Goal: Learn about a topic

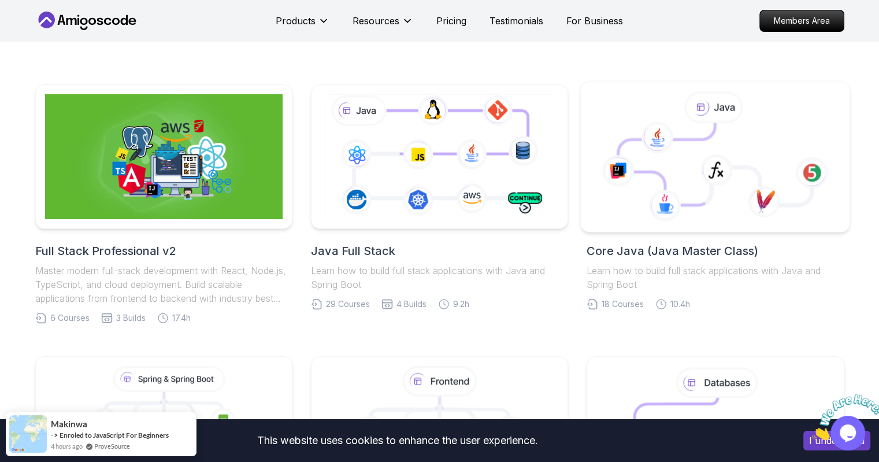
click at [721, 166] on icon at bounding box center [717, 170] width 32 height 32
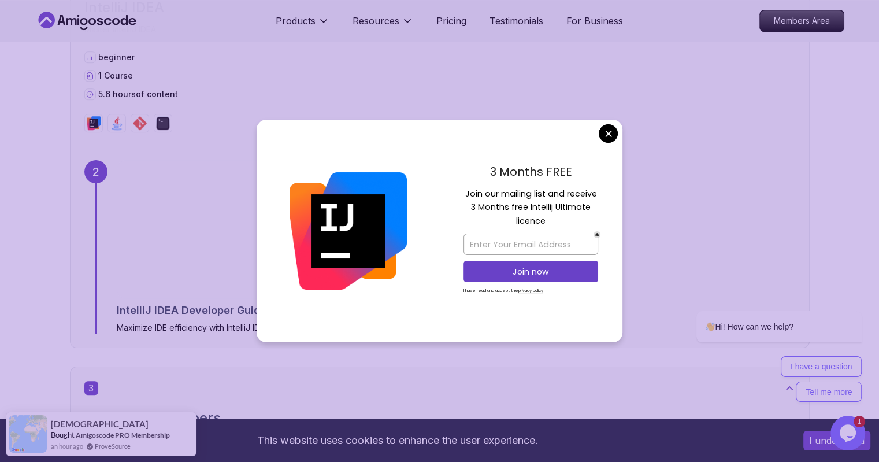
scroll to position [1156, 0]
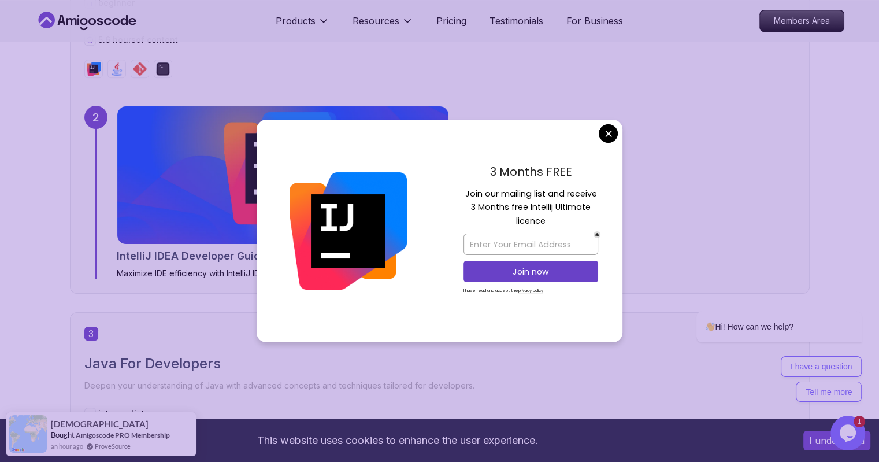
click at [615, 124] on div "3 Months FREE Join our mailing list and receive 3 Months free Intellij Ultimate…" at bounding box center [530, 231] width 183 height 223
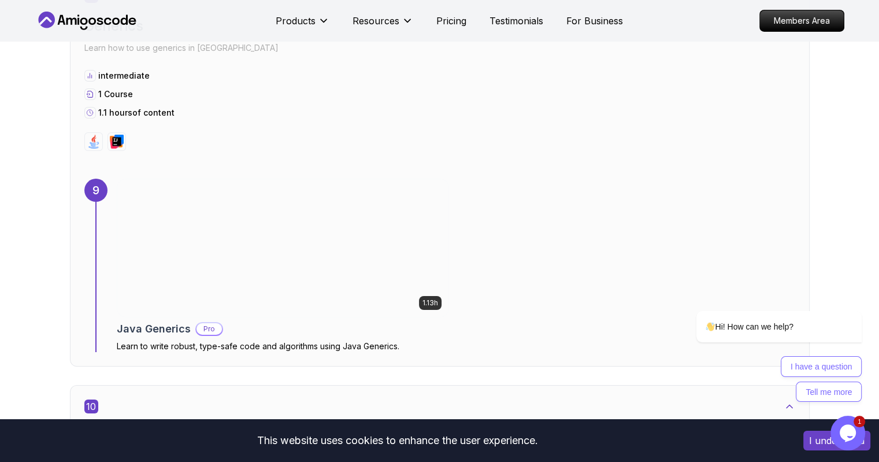
scroll to position [4047, 0]
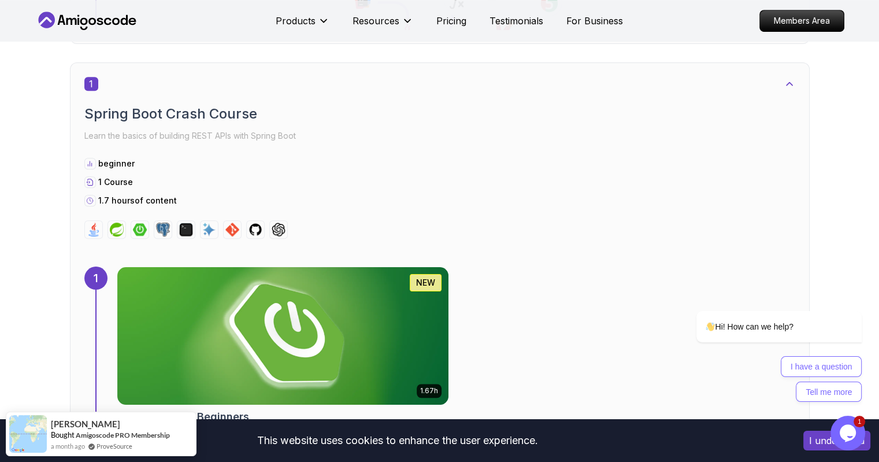
scroll to position [462, 0]
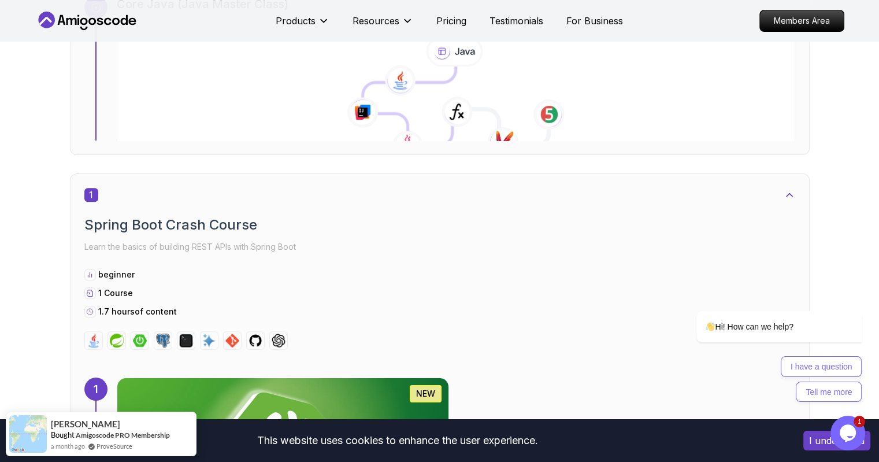
click at [457, 375] on img at bounding box center [283, 447] width 348 height 145
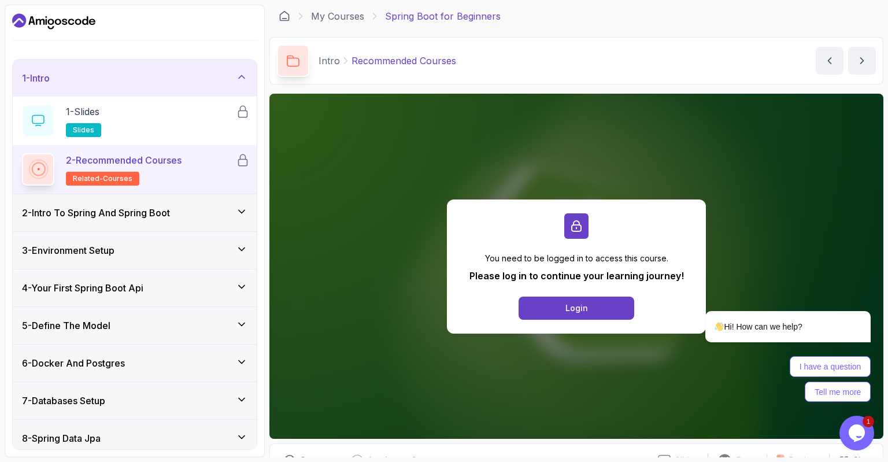
click at [310, 251] on div "You need to be logged in to access this course. Please log in to continue your …" at bounding box center [576, 266] width 614 height 345
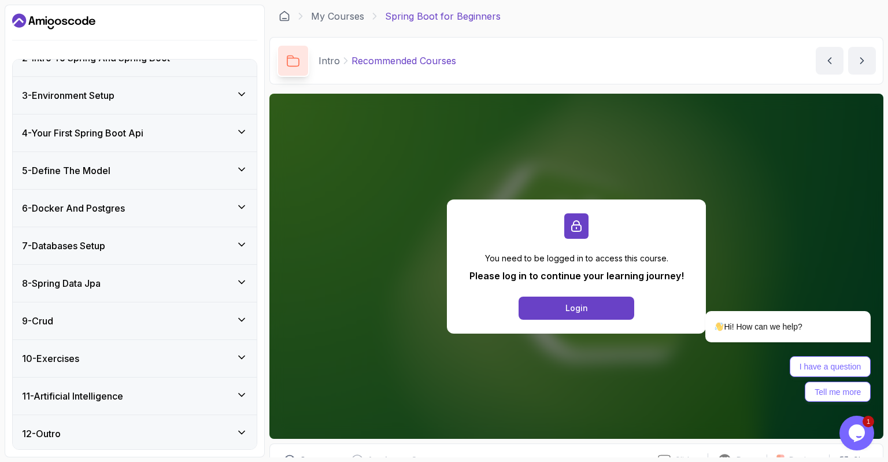
scroll to position [156, 0]
